Goal: Information Seeking & Learning: Learn about a topic

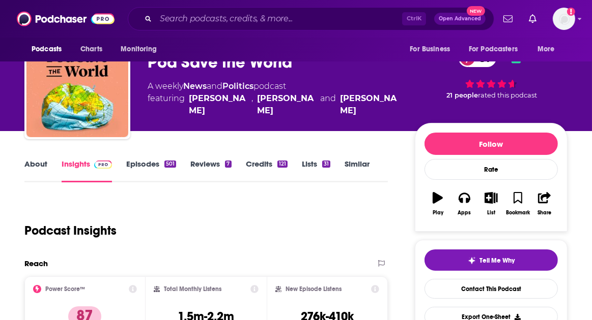
scroll to position [51, 0]
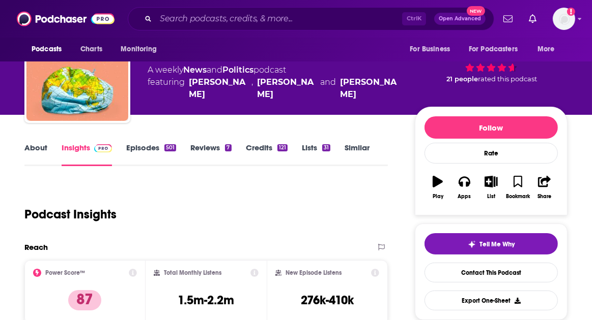
click at [141, 153] on link "Episodes 501" at bounding box center [151, 154] width 50 height 23
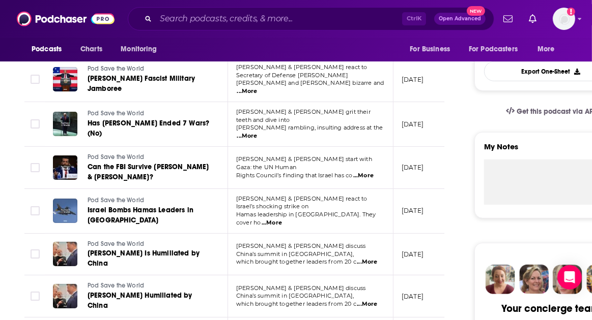
scroll to position [305, 0]
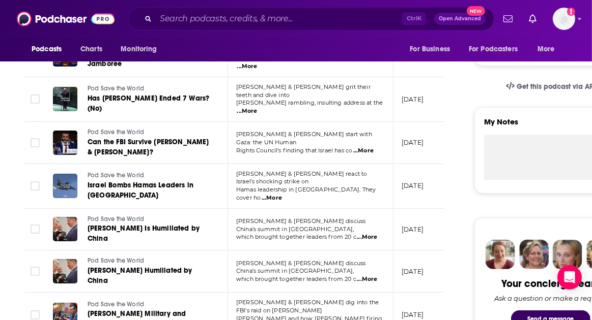
click at [372, 233] on span "...More" at bounding box center [367, 237] width 20 height 8
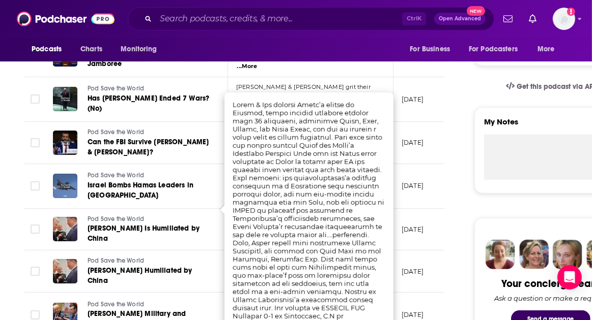
scroll to position [356, 0]
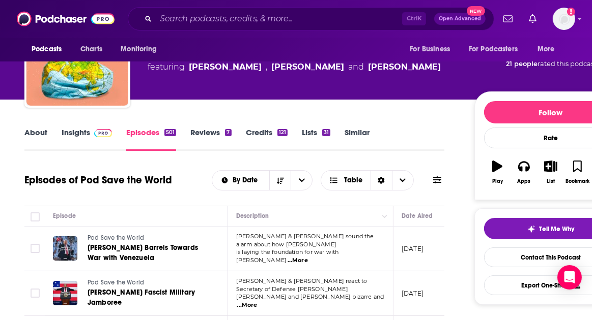
scroll to position [51, 0]
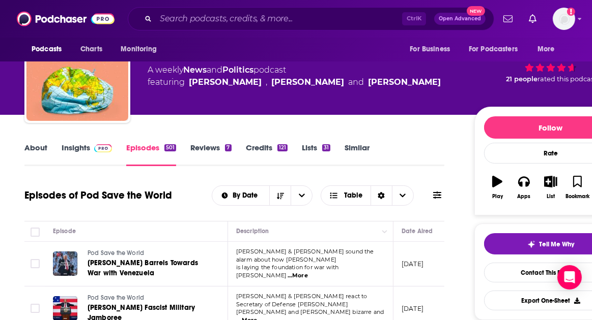
click at [78, 149] on link "Insights" at bounding box center [87, 154] width 50 height 23
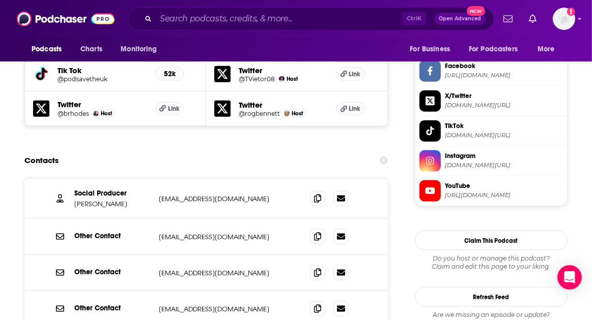
scroll to position [916, 0]
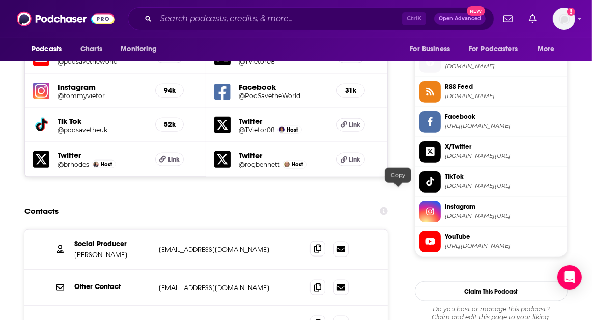
click at [321, 245] on icon at bounding box center [317, 249] width 7 height 8
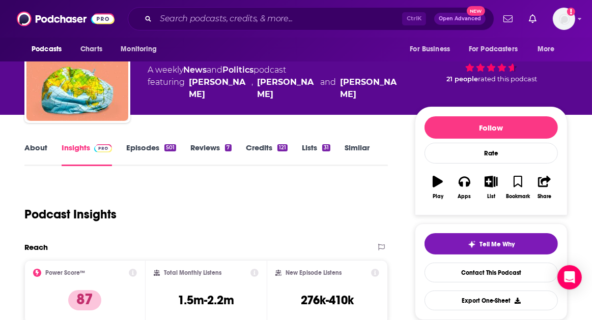
scroll to position [51, 0]
click at [345, 144] on link "Similar" at bounding box center [356, 154] width 25 height 23
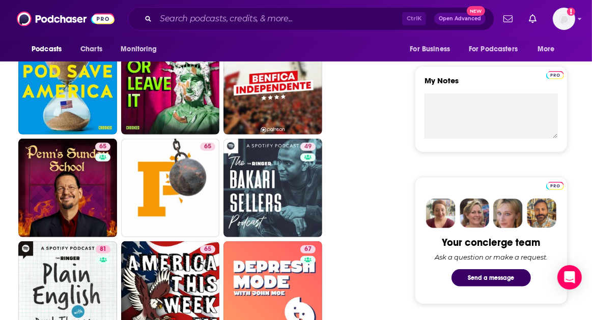
scroll to position [356, 0]
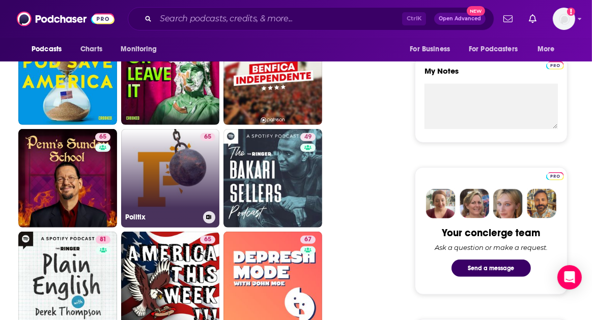
click at [172, 175] on link "65 Politix" at bounding box center [170, 178] width 99 height 99
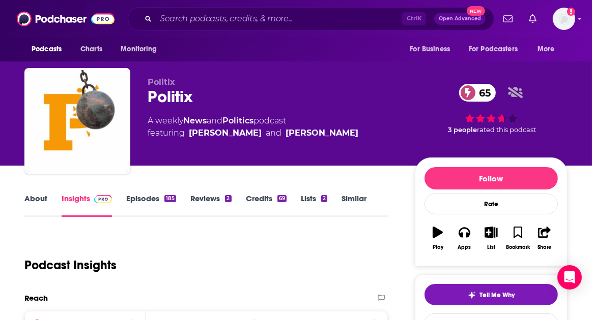
click at [145, 198] on link "Episodes 185" at bounding box center [151, 205] width 50 height 23
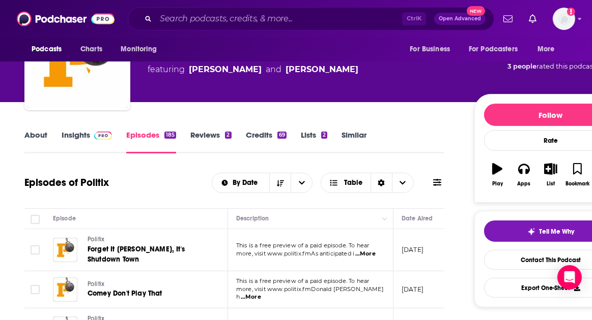
scroll to position [102, 0]
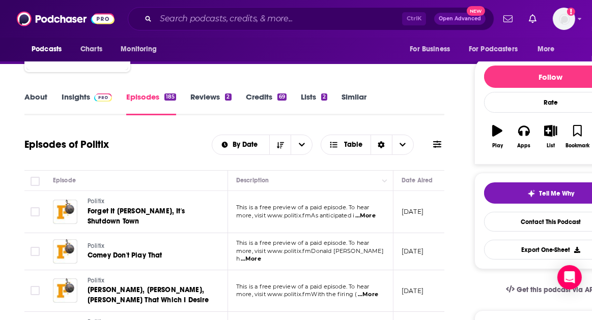
click at [361, 214] on span "...More" at bounding box center [365, 216] width 20 height 8
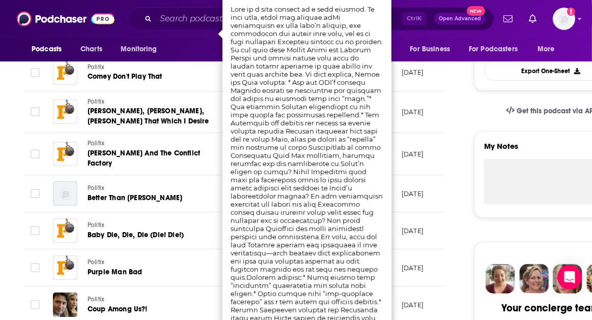
scroll to position [305, 0]
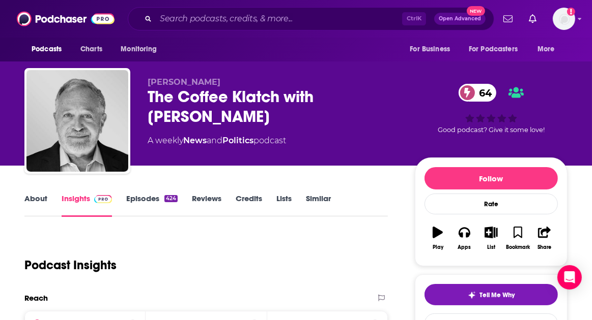
click at [151, 194] on link "Episodes 424" at bounding box center [151, 205] width 51 height 23
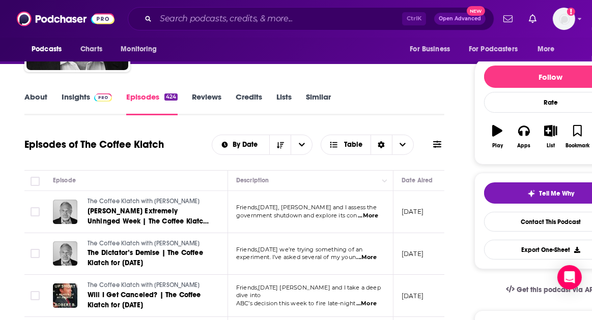
scroll to position [153, 0]
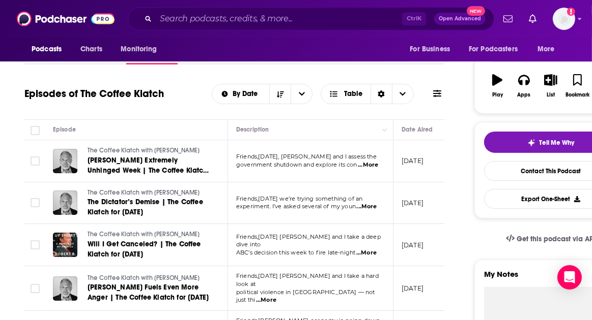
click at [369, 167] on span "...More" at bounding box center [368, 165] width 20 height 8
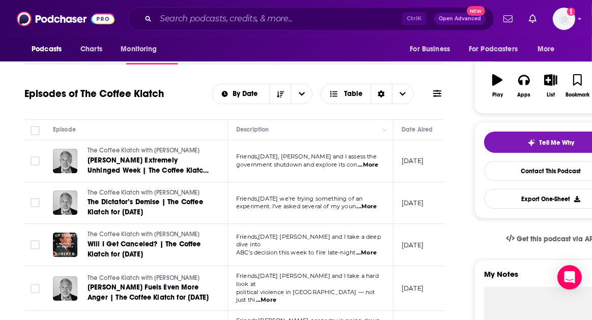
click at [371, 249] on span "...More" at bounding box center [366, 253] width 20 height 8
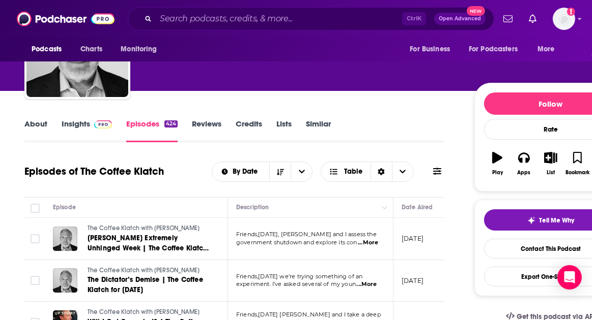
scroll to position [0, 0]
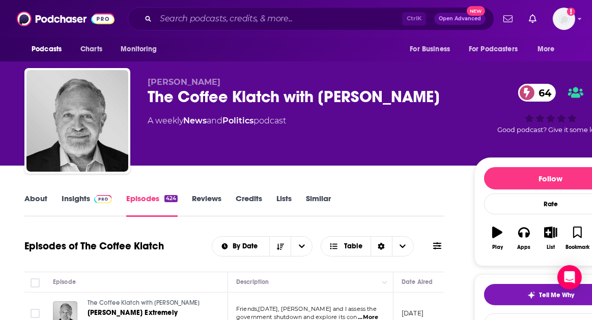
click at [70, 198] on link "Insights" at bounding box center [87, 205] width 50 height 23
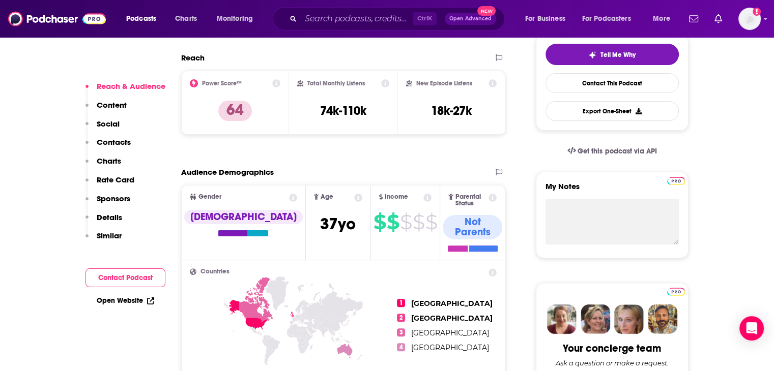
scroll to position [254, 0]
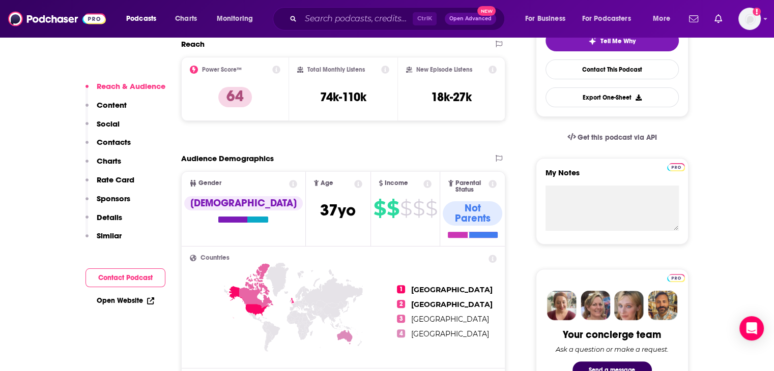
click at [118, 301] on link "Open Website" at bounding box center [125, 301] width 57 height 9
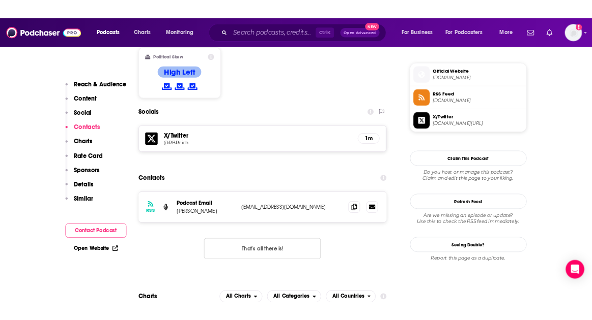
scroll to position [814, 0]
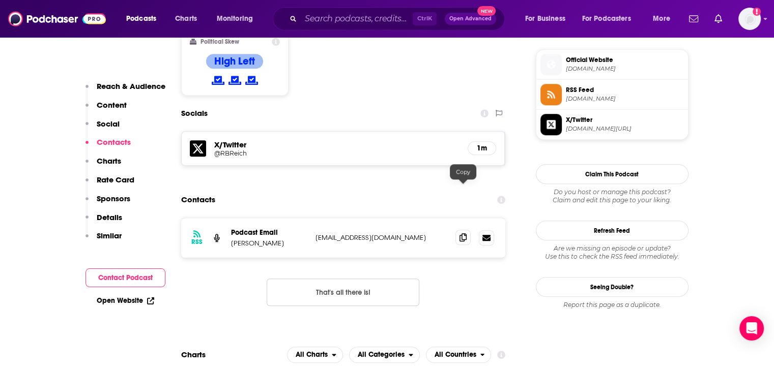
click at [464, 233] on icon at bounding box center [462, 237] width 7 height 8
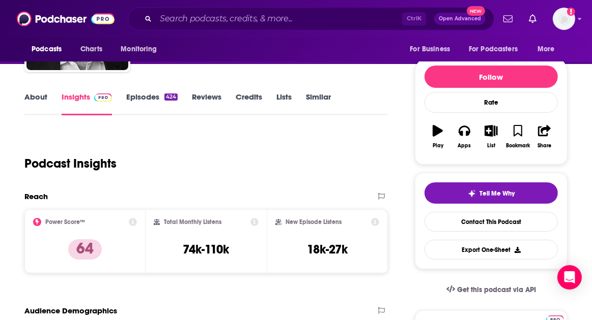
scroll to position [0, 0]
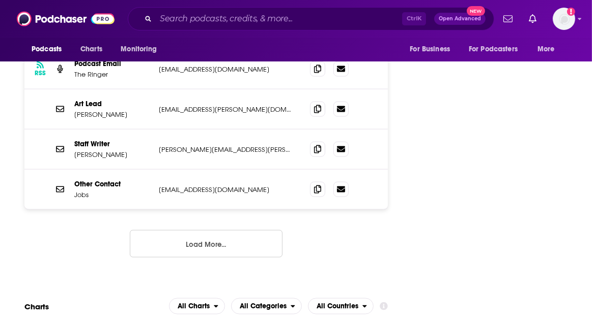
scroll to position [1068, 0]
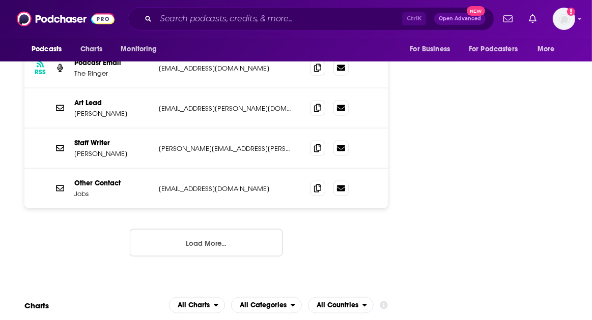
click at [267, 229] on button "Load More..." at bounding box center [206, 242] width 153 height 27
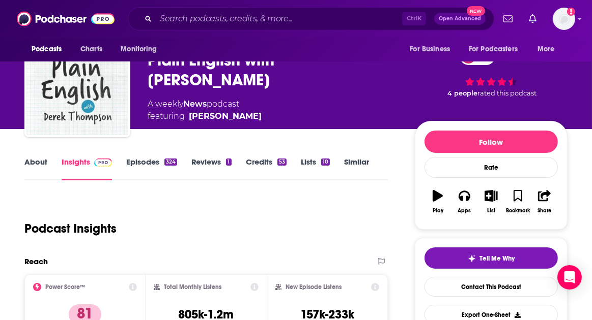
scroll to position [0, 0]
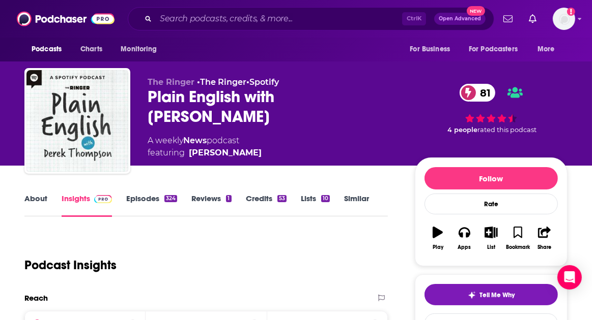
click at [39, 202] on link "About" at bounding box center [35, 205] width 23 height 23
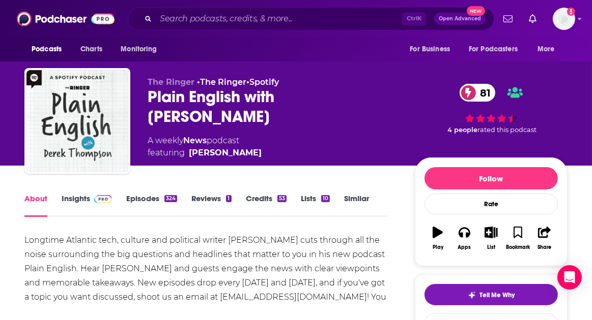
scroll to position [51, 0]
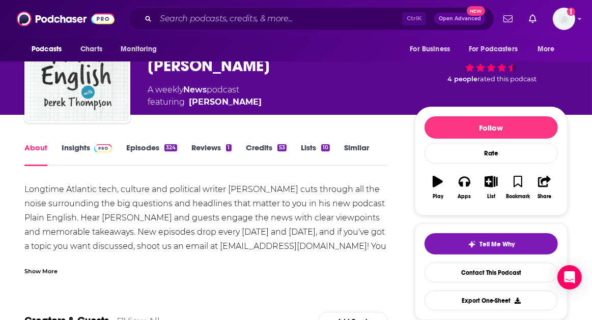
click at [154, 147] on link "Episodes 324" at bounding box center [151, 154] width 51 height 23
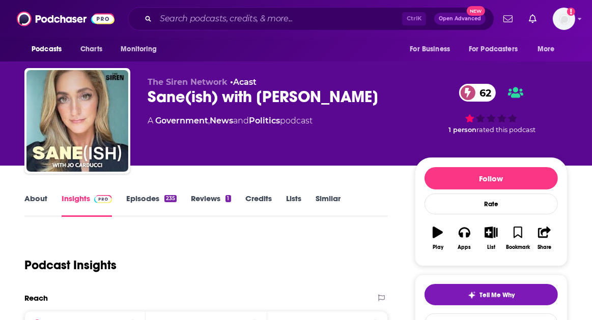
click at [149, 196] on link "Episodes 235" at bounding box center [151, 205] width 50 height 23
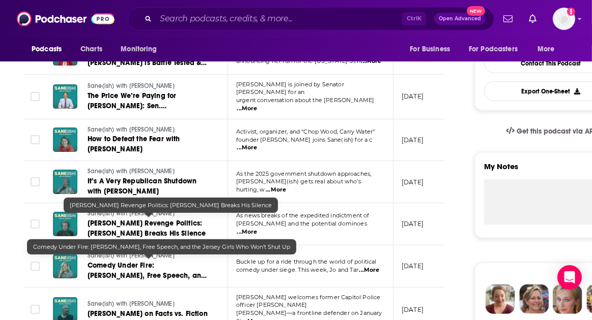
scroll to position [203, 0]
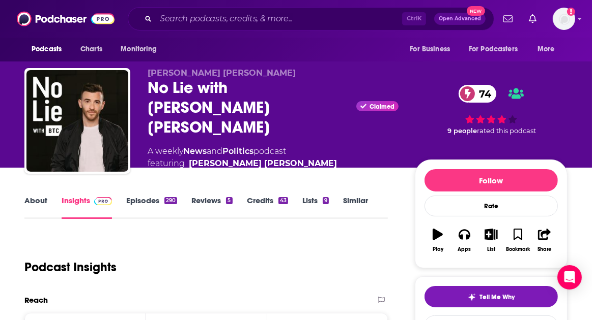
click at [36, 196] on link "About" at bounding box center [35, 207] width 23 height 23
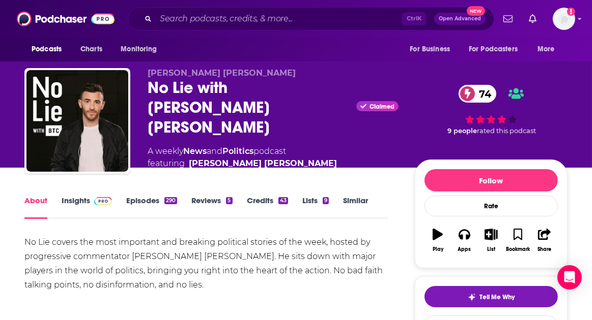
click at [138, 198] on link "Episodes 290" at bounding box center [151, 207] width 51 height 23
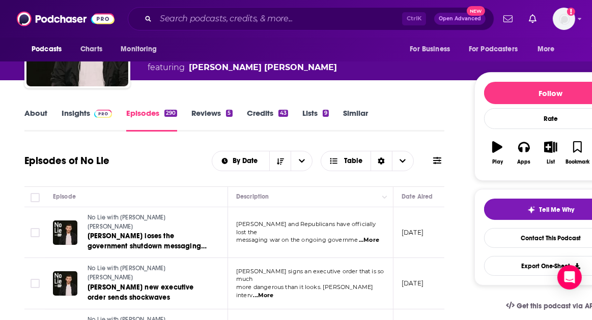
scroll to position [102, 0]
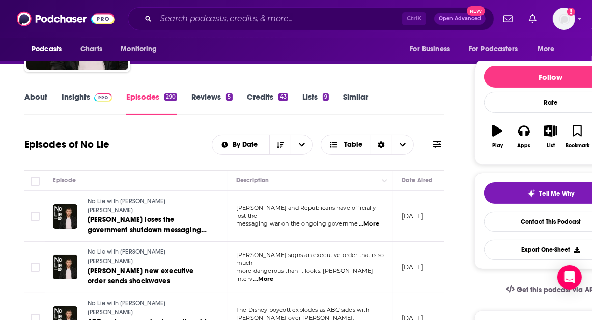
click at [368, 220] on span "...More" at bounding box center [369, 224] width 20 height 8
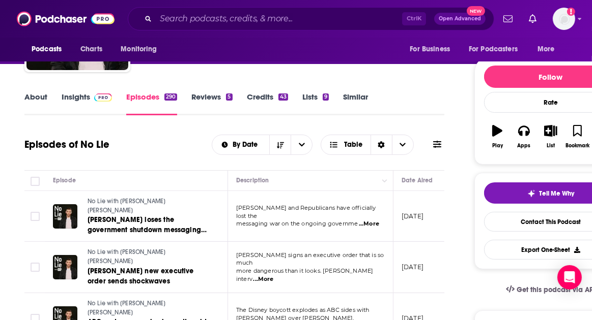
click at [274, 276] on span "...More" at bounding box center [263, 280] width 20 height 8
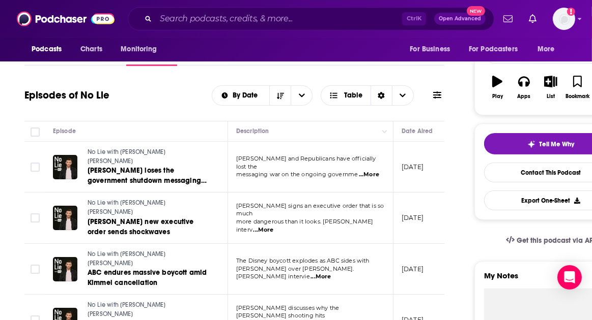
scroll to position [153, 0]
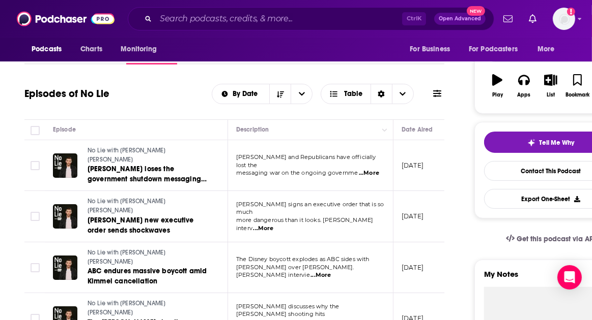
click at [331, 272] on span "...More" at bounding box center [320, 276] width 20 height 8
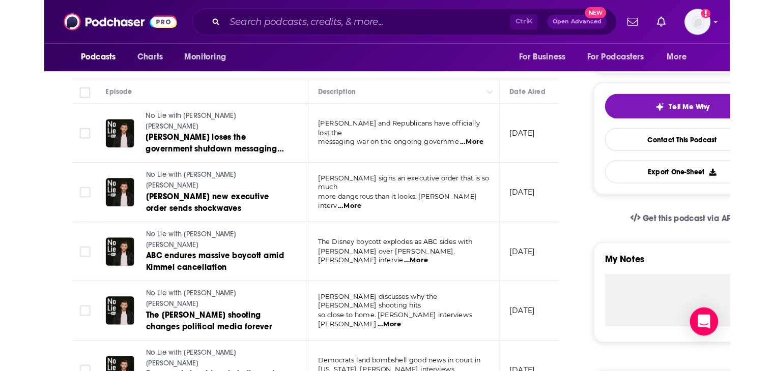
scroll to position [0, 0]
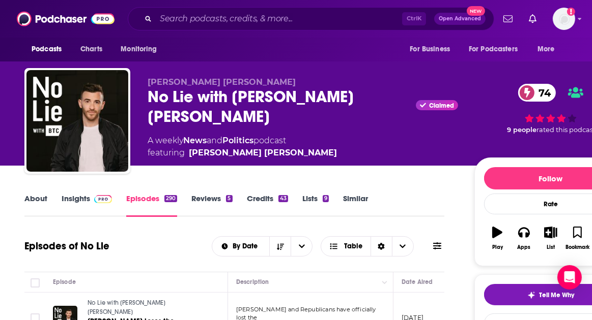
click at [88, 197] on link "Insights" at bounding box center [87, 205] width 50 height 23
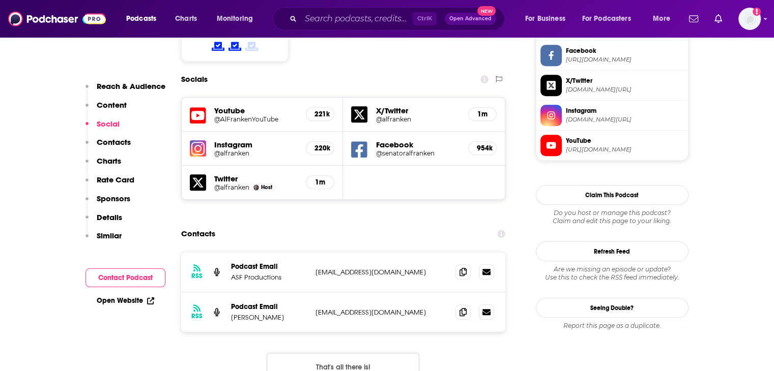
scroll to position [916, 0]
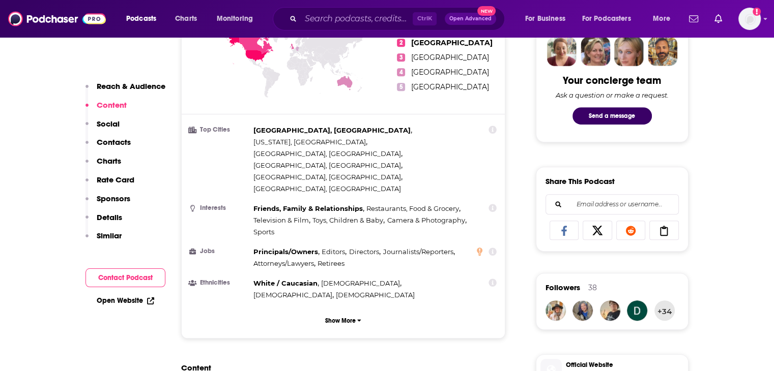
scroll to position [967, 0]
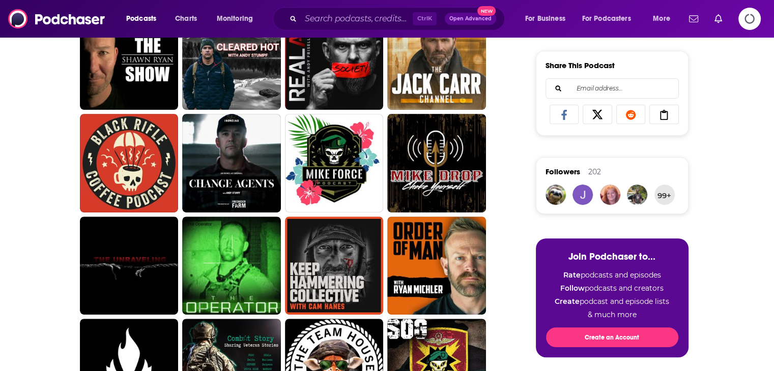
scroll to position [203, 0]
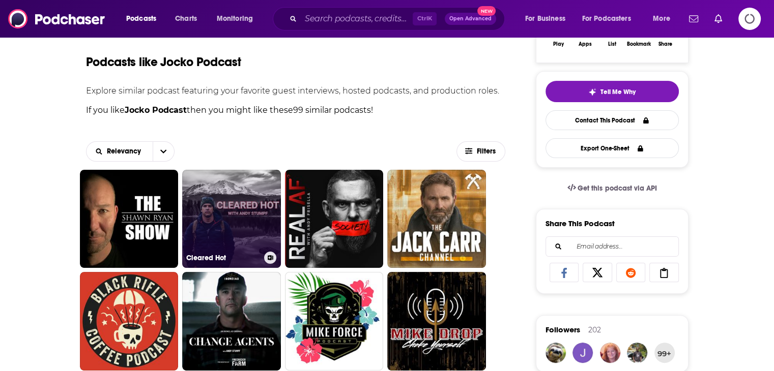
click at [227, 213] on link "Cleared Hot" at bounding box center [231, 219] width 99 height 99
type input "https://www.podchaser.com/podcasts/cleared-hot-533989"
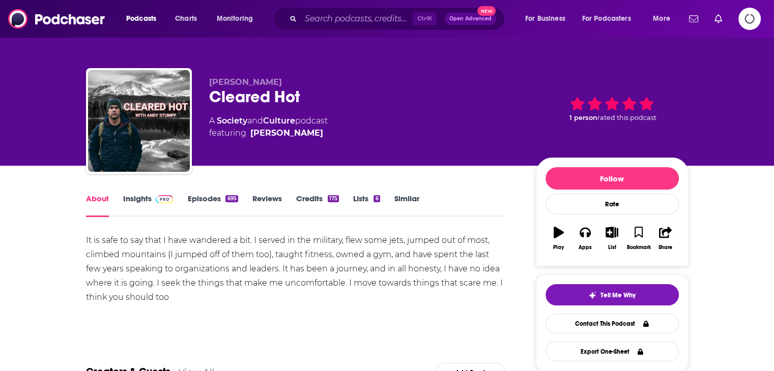
click at [148, 198] on link "Insights" at bounding box center [148, 205] width 50 height 23
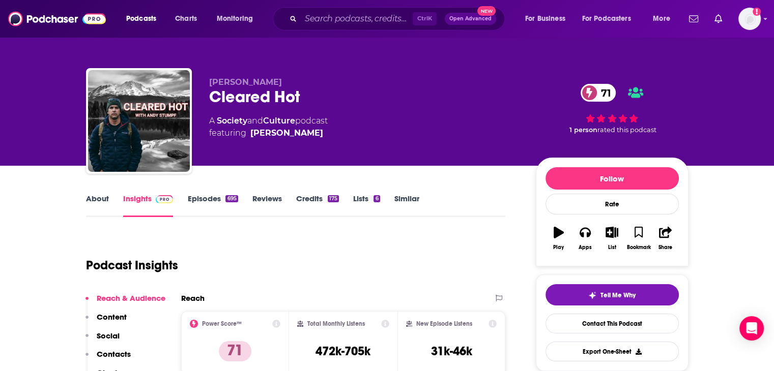
click at [201, 199] on link "Episodes 695" at bounding box center [212, 205] width 50 height 23
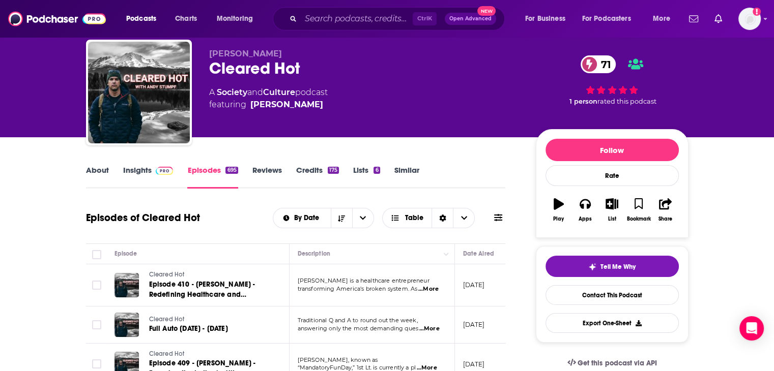
scroll to position [51, 0]
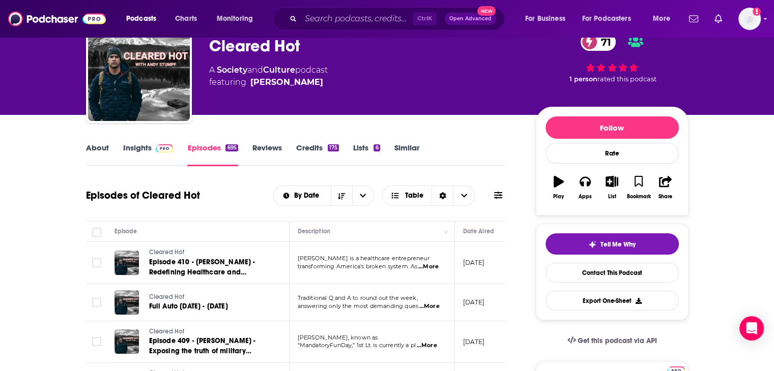
click at [429, 265] on span "...More" at bounding box center [428, 267] width 20 height 8
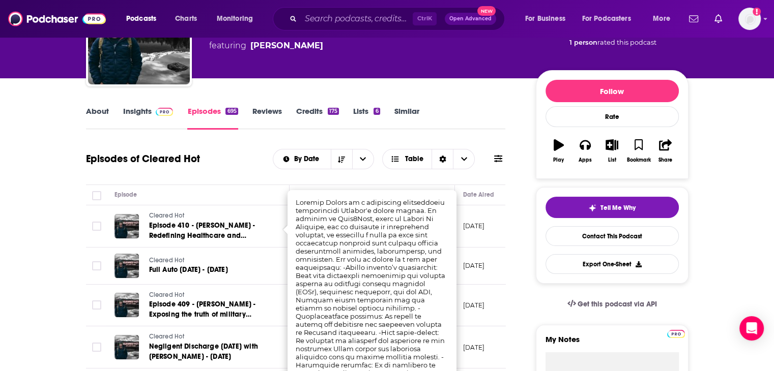
scroll to position [102, 0]
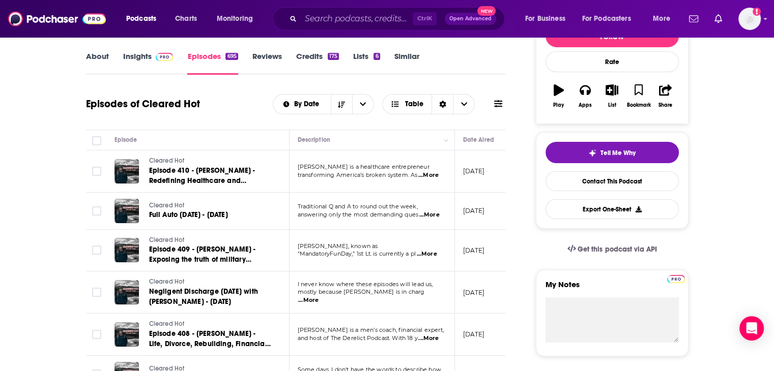
scroll to position [153, 0]
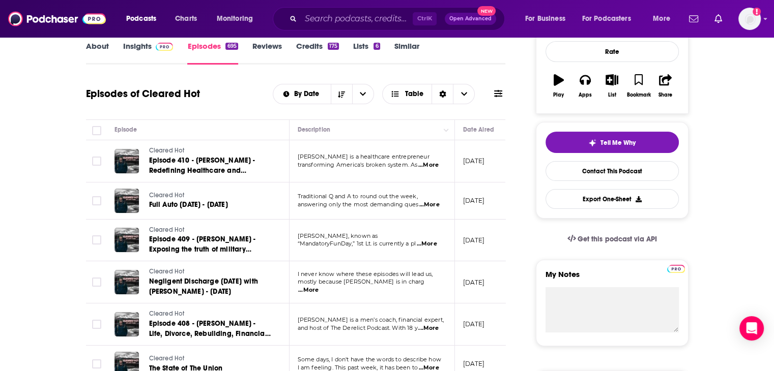
click at [318, 286] on span "...More" at bounding box center [308, 290] width 20 height 8
